Goal: Information Seeking & Learning: Learn about a topic

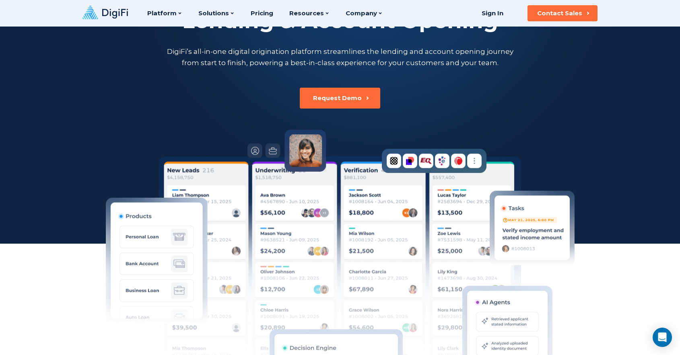
scroll to position [82, 0]
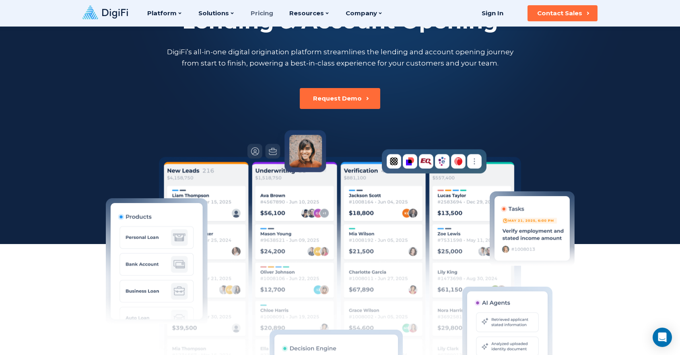
click at [263, 12] on link "Pricing" at bounding box center [262, 13] width 23 height 27
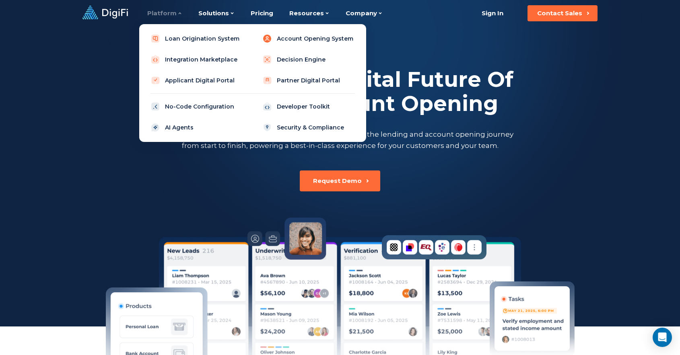
click at [306, 39] on link "Account Opening System" at bounding box center [308, 39] width 102 height 16
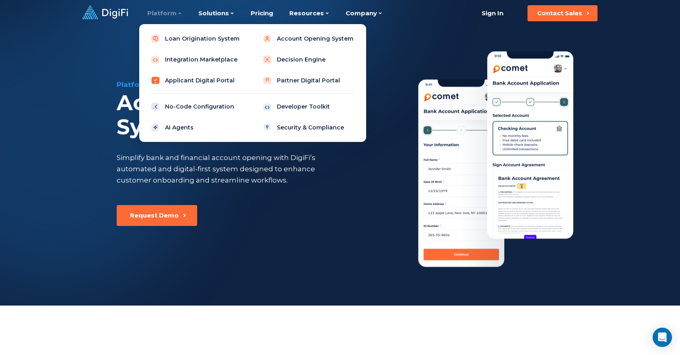
click at [209, 79] on link "Applicant Digital Portal" at bounding box center [197, 80] width 102 height 16
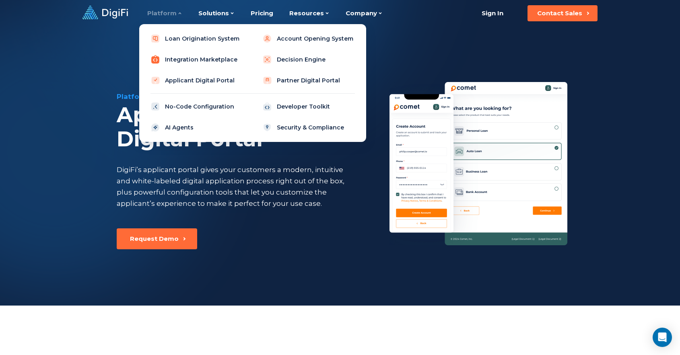
click at [221, 60] on link "Integration Marketplace" at bounding box center [197, 59] width 102 height 16
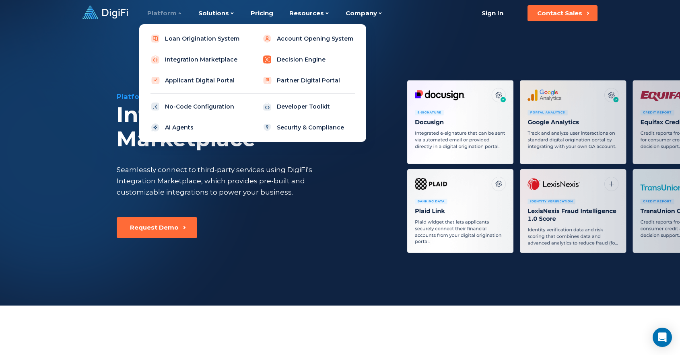
click at [285, 62] on link "Decision Engine" at bounding box center [308, 59] width 102 height 16
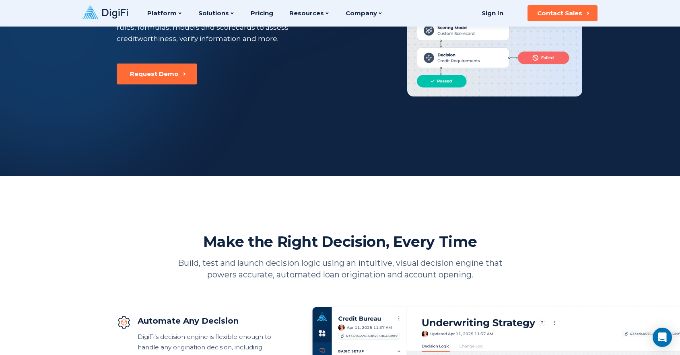
scroll to position [116, 0]
